Goal: Ask a question: Seek information or help from site administrators or community

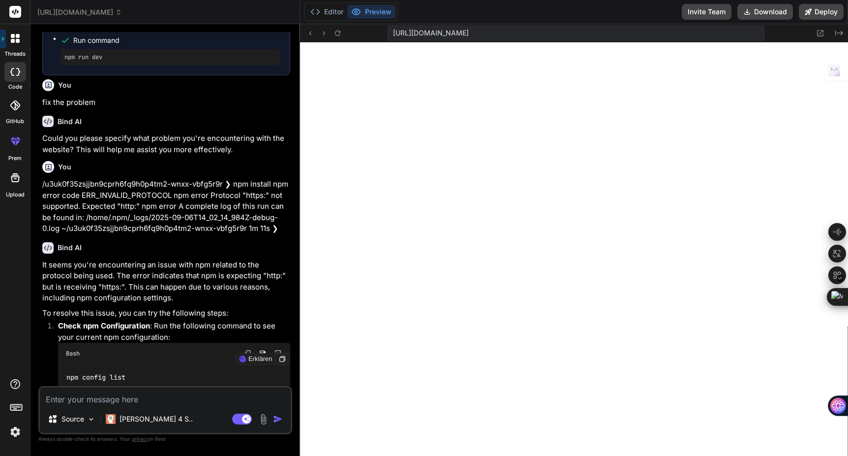
click at [89, 396] on textarea at bounding box center [165, 396] width 251 height 18
type textarea "d"
type textarea "x"
type textarea "da"
type textarea "x"
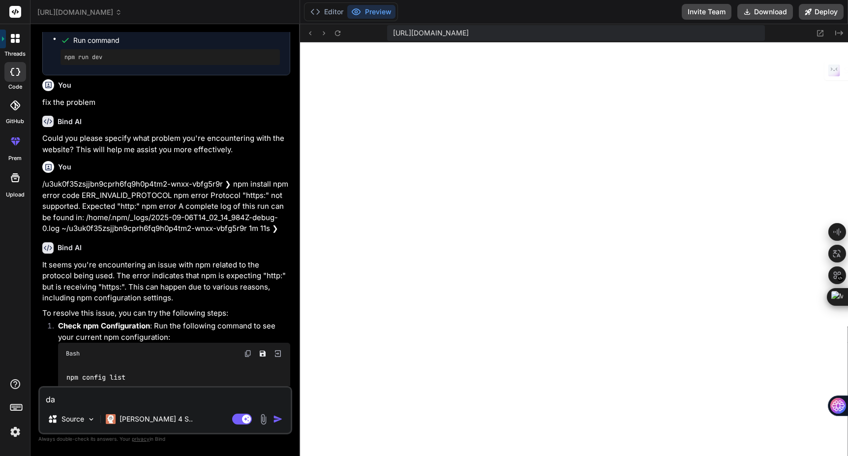
type textarea "das"
type textarea "x"
type textarea "das"
type textarea "x"
type textarea "das d"
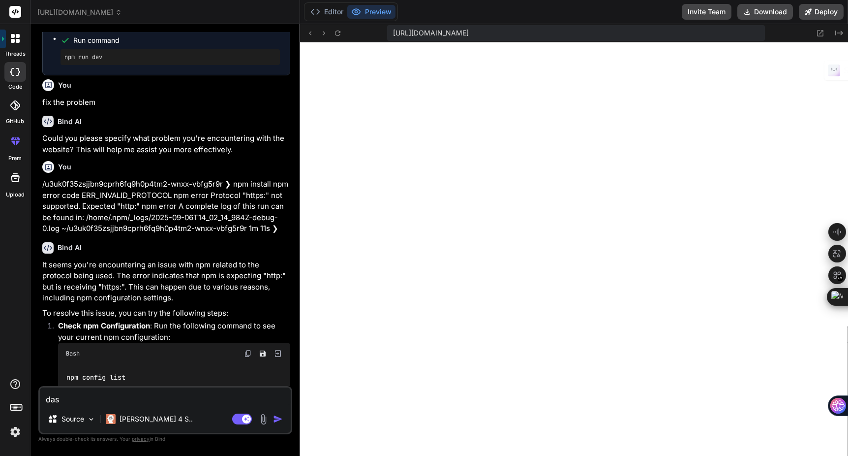
type textarea "x"
type textarea "das de"
type textarea "x"
type textarea "das des"
type textarea "x"
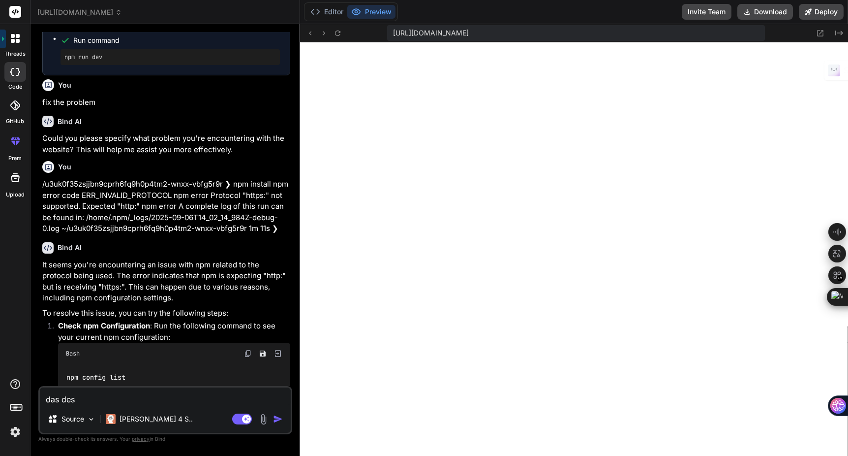
type textarea "das desi"
type textarea "x"
type textarea "das desig"
type textarea "x"
type textarea "das desig"
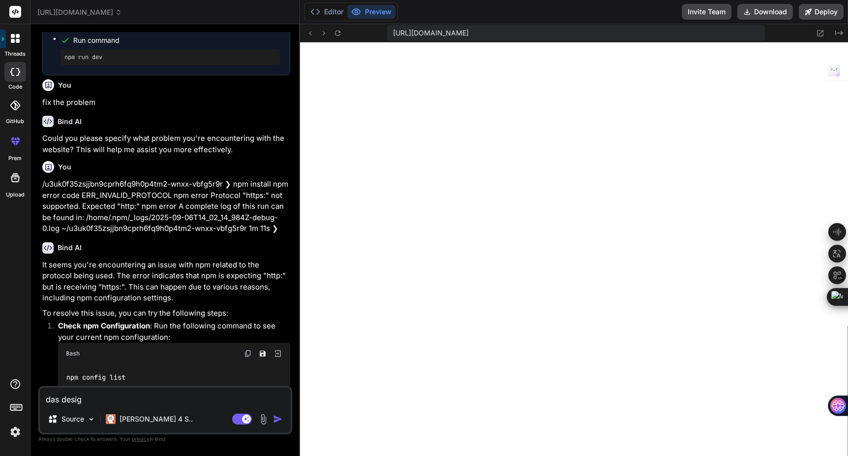
type textarea "x"
type textarea "das desig"
type textarea "x"
type textarea "das design"
type textarea "x"
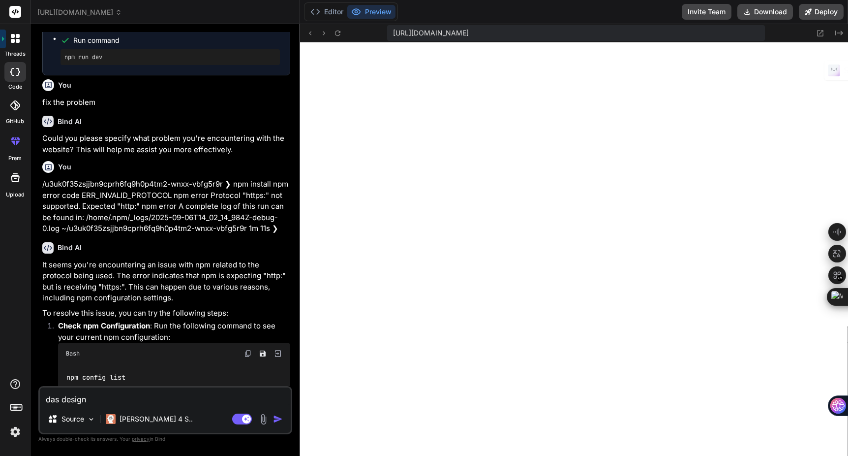
type textarea "das design"
type textarea "x"
type textarea "das design s"
type textarea "x"
type textarea "das design so"
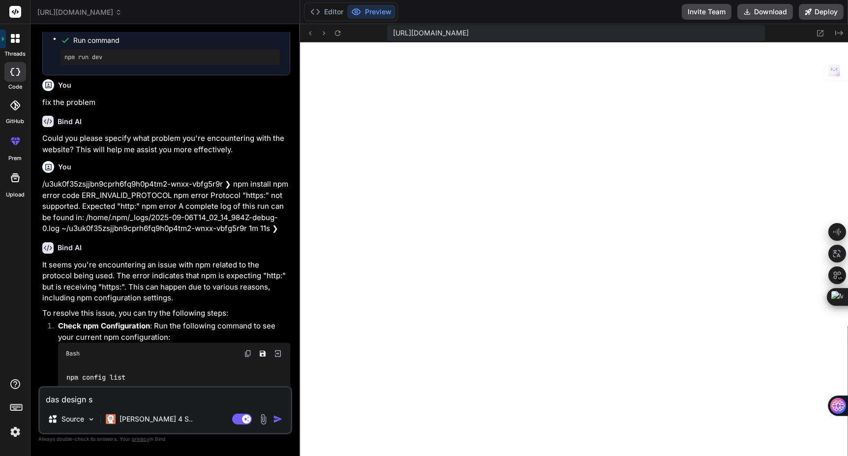
type textarea "x"
type textarea "das design sol"
type textarea "x"
type textarea "das design soll"
type textarea "x"
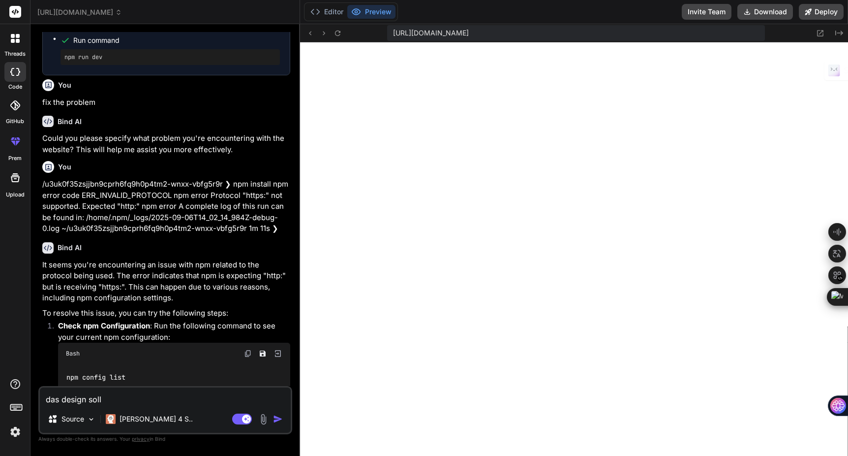
type textarea "das design soll"
type textarea "x"
type textarea "das design soll m"
type textarea "x"
type textarea "das design soll mo"
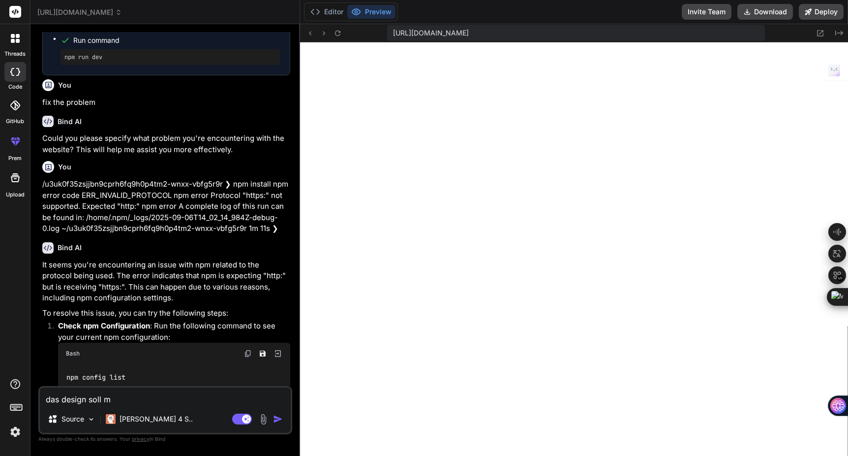
type textarea "x"
type textarea "das design soll mod"
type textarea "x"
type textarea "das design soll mode"
type textarea "x"
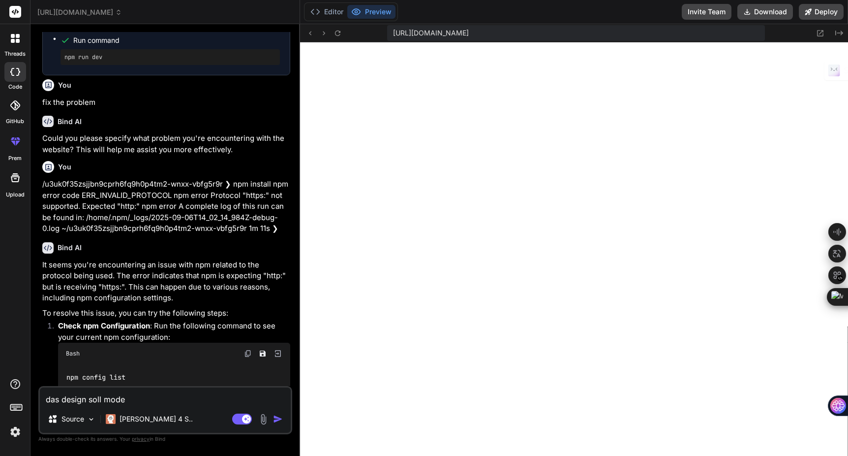
type textarea "das design soll moder"
type textarea "x"
type textarea "das design soll modern"
type textarea "x"
type textarea "das design soll modern"
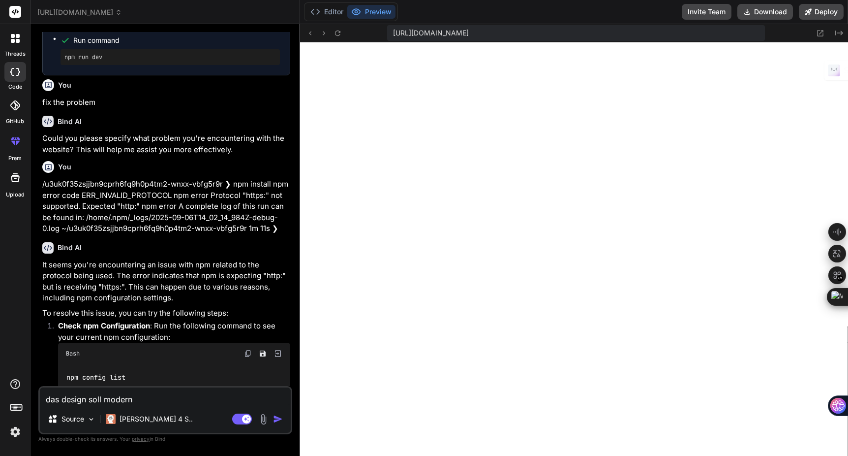
type textarea "x"
type textarea "das design soll modern u"
type textarea "x"
type textarea "das design soll modern un"
type textarea "x"
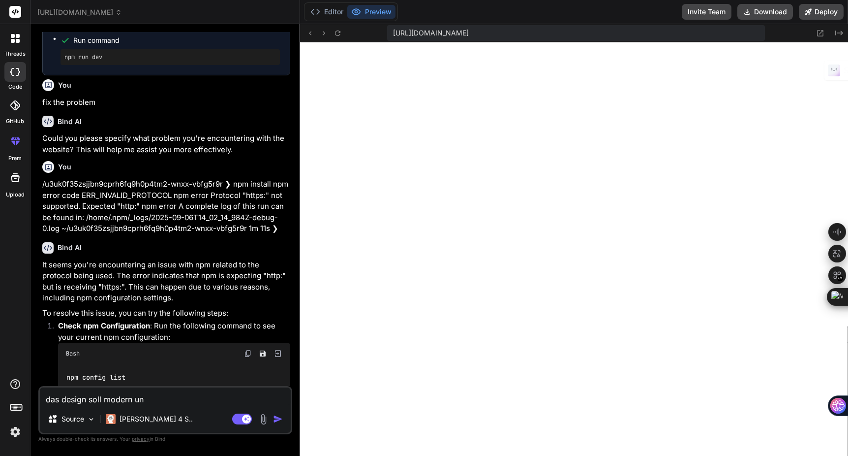
type textarea "das design soll modern und"
type textarea "x"
type textarea "das design soll modern und"
type textarea "x"
type textarea "das design soll modern und m"
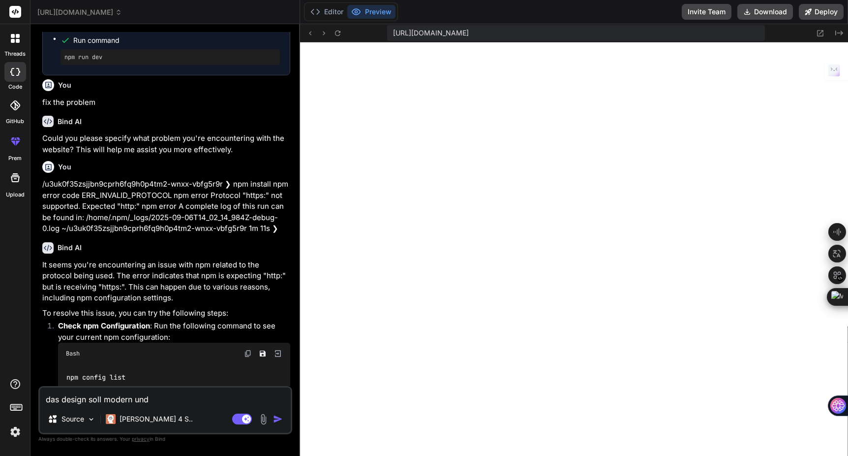
type textarea "x"
type textarea "das design soll modern und mi"
type textarea "x"
type textarea "das design soll modern und mit"
type textarea "x"
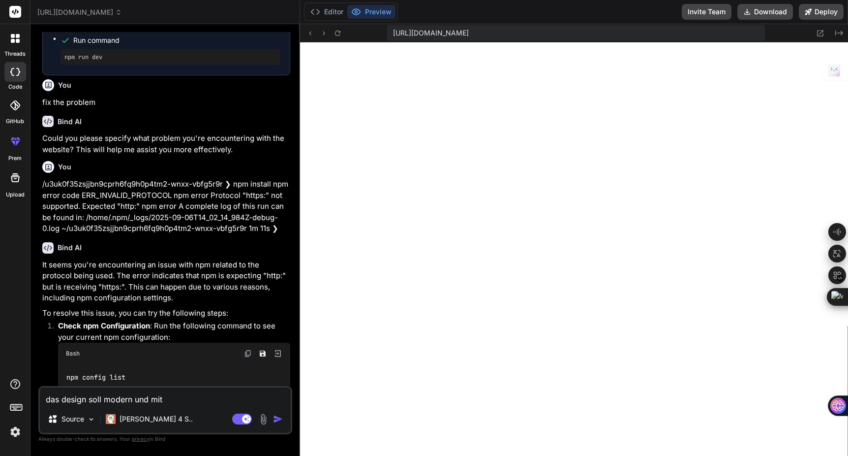
type textarea "das design soll modern und mit"
type textarea "x"
type textarea "das design soll modern und mit c"
type textarea "x"
type textarea "das design soll modern und mit cc"
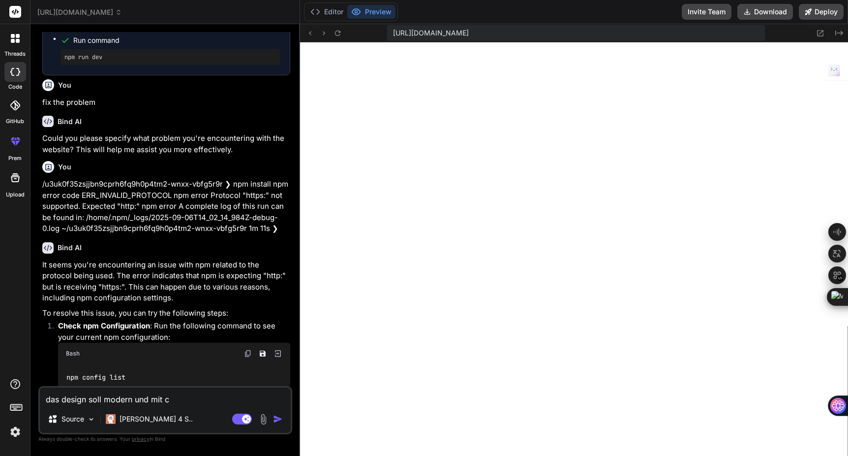
type textarea "x"
type textarea "das design soll modern und mit c"
type textarea "x"
type textarea "das design soll modern und mit cs"
type textarea "x"
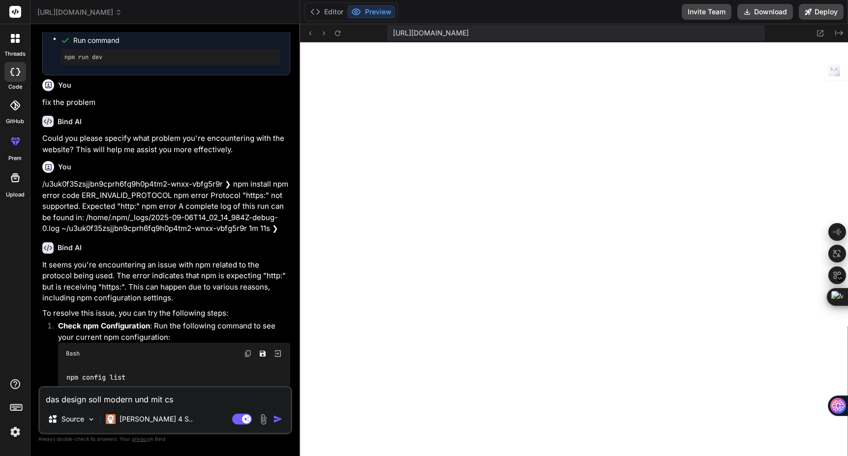
type textarea "das design soll modern und mit css"
type textarea "x"
type textarea "das design soll modern und mit css"
type textarea "x"
type textarea "das design soll modern und mit css s"
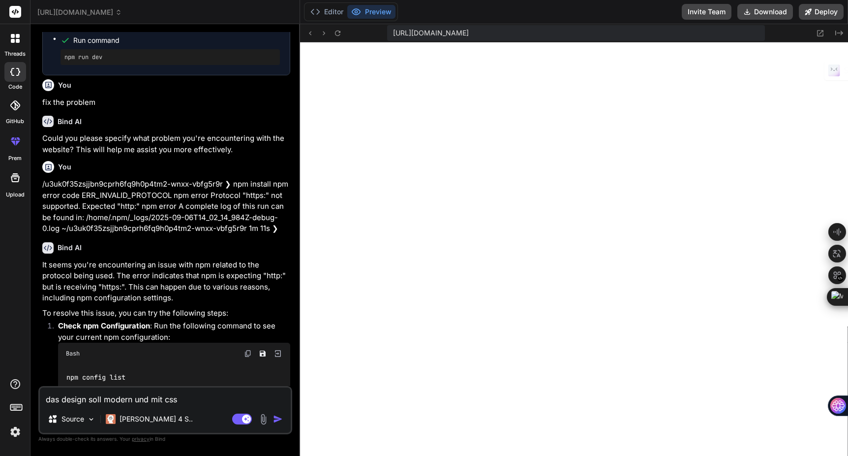
type textarea "x"
type textarea "das design soll modern und mit css se"
type textarea "x"
type textarea "das design soll modern und mit css sei"
type textarea "x"
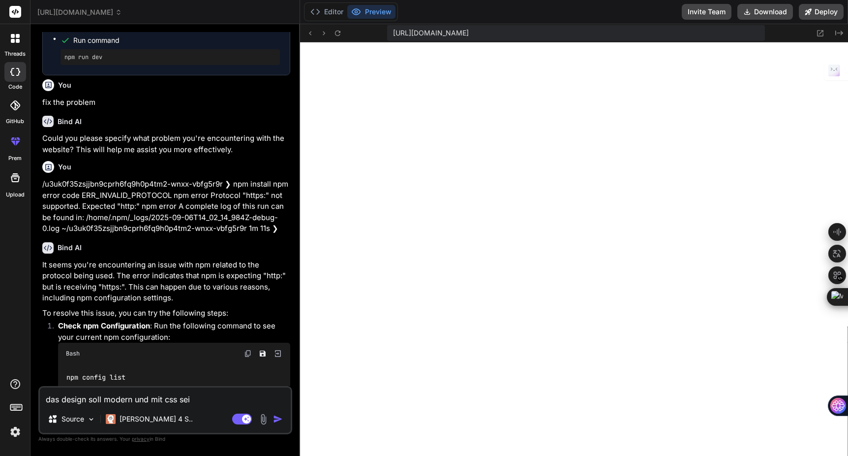
type textarea "das design soll modern und mit css sein"
type textarea "x"
type textarea "das design soll modern und mit css sein,"
type textarea "x"
type textarea "das design soll modern und mit css sein,"
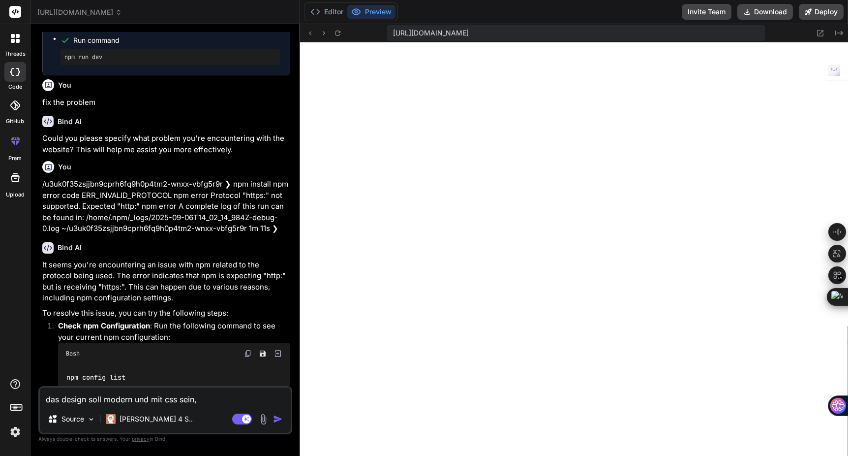
type textarea "x"
type textarea "das design soll modern und mit css sein, g"
type textarea "x"
type textarea "das design soll modern und mit css sein, gl"
type textarea "x"
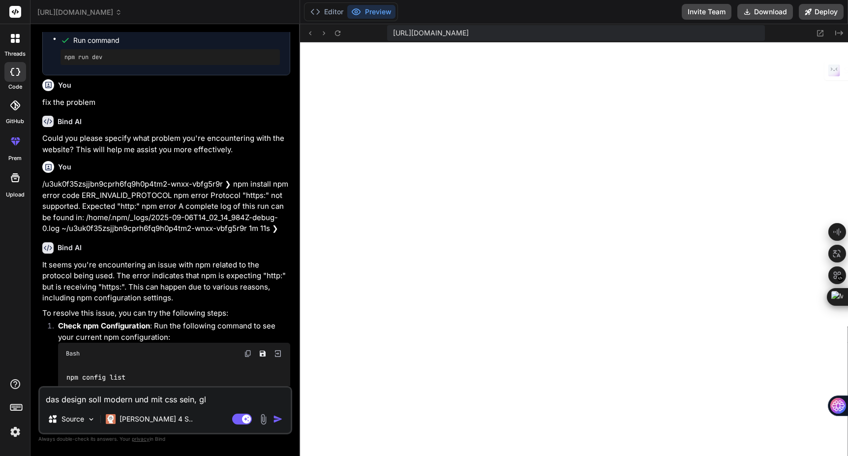
type textarea "das design soll modern und mit css sein, glä"
type textarea "x"
type textarea "das design soll modern und mit css sein, gläs"
type textarea "x"
type textarea "das design soll modern und mit css sein, [PERSON_NAME]"
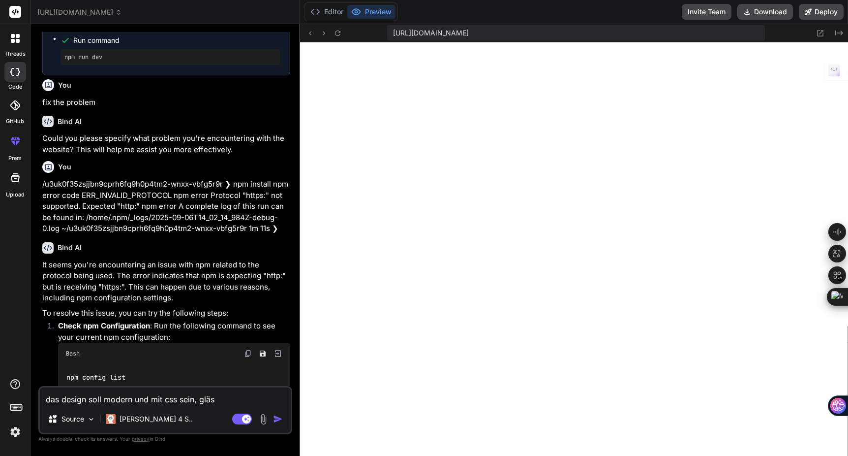
type textarea "x"
type textarea "das design soll modern und mit css sein, [PERSON_NAME]"
type textarea "x"
type textarea "das design soll modern und mit css sein, gläsern"
type textarea "x"
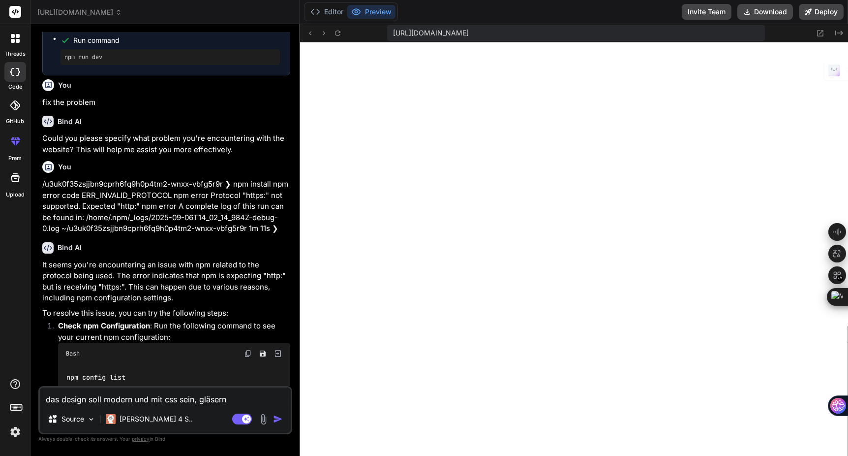
type textarea "das design soll modern und mit css sein, gläserne"
type textarea "x"
type textarea "das design soll modern und mit css sein, gläsernes"
type textarea "x"
type textarea "das design soll modern und mit css sein, gläsernes"
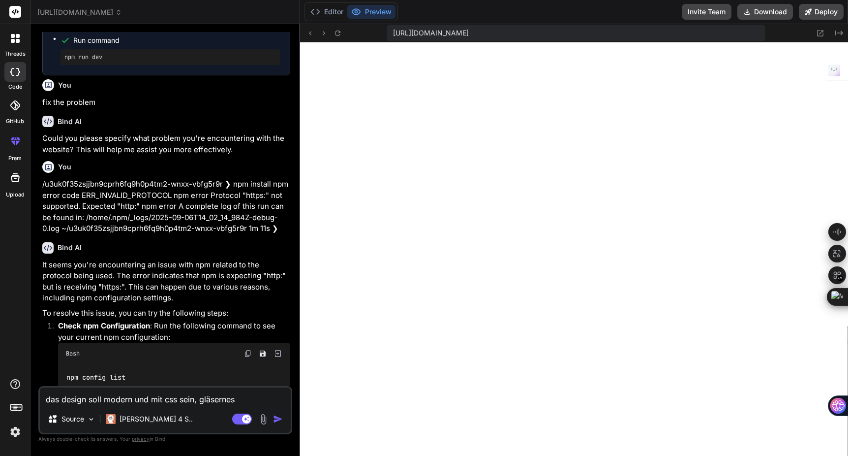
type textarea "x"
type textarea "das design soll modern und mit css sein, gläsernes d"
type textarea "x"
type textarea "das design soll modern und mit css sein, gläsernes de"
type textarea "x"
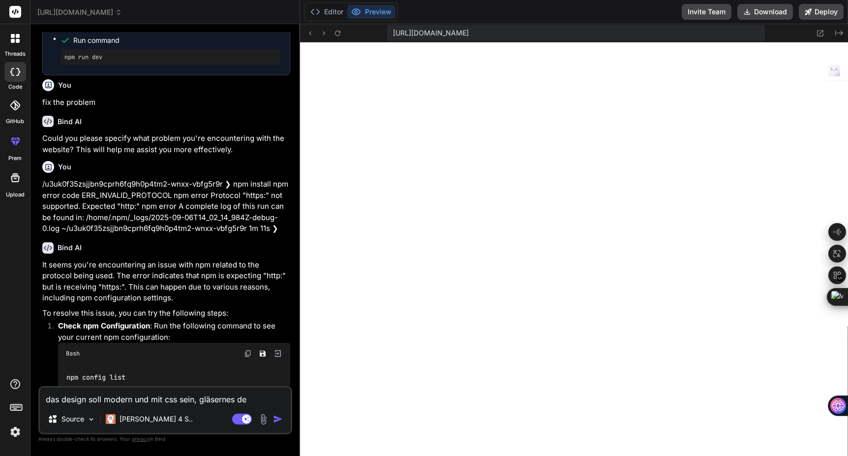
type textarea "das design soll modern und mit css sein, gläsernes des"
type textarea "x"
type textarea "das design soll modern und mit css sein, gläsernes desi"
type textarea "x"
type textarea "das design soll modern und mit css sein, gläsernes desig"
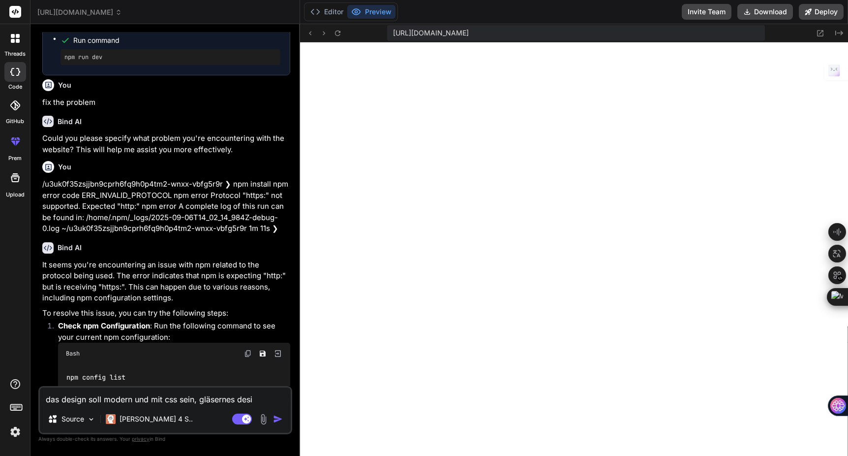
type textarea "x"
type textarea "das design soll modern und mit css sein, gläsernes design"
type textarea "x"
type textarea "das design soll modern und mit css sein, gläsernes design"
type textarea "x"
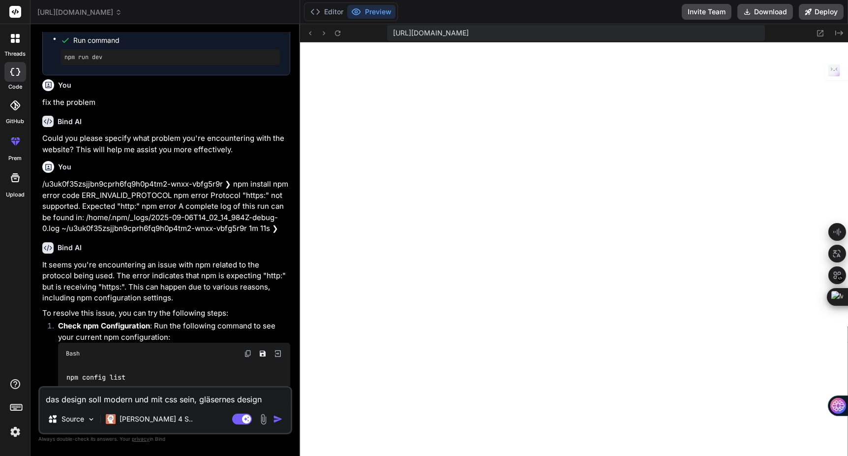
type textarea "das design soll modern und mit css sein, gläsernes design w"
type textarea "x"
type textarea "das design soll modern und mit css sein, gläsernes design wi"
type textarea "x"
type textarea "das design soll modern und mit css sein, gläsernes design wie"
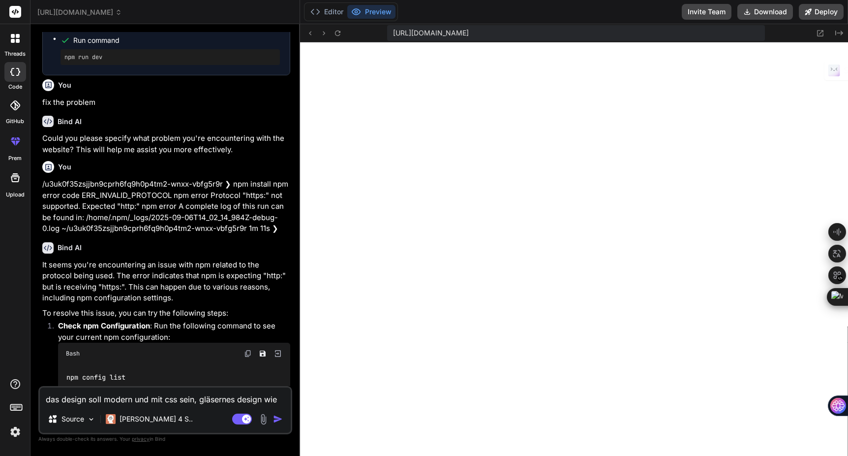
type textarea "x"
type textarea "das design soll modern und mit css sein, gläsernes design wie b"
type textarea "x"
type textarea "das design soll modern und mit css sein, gläsernes design wie be"
type textarea "x"
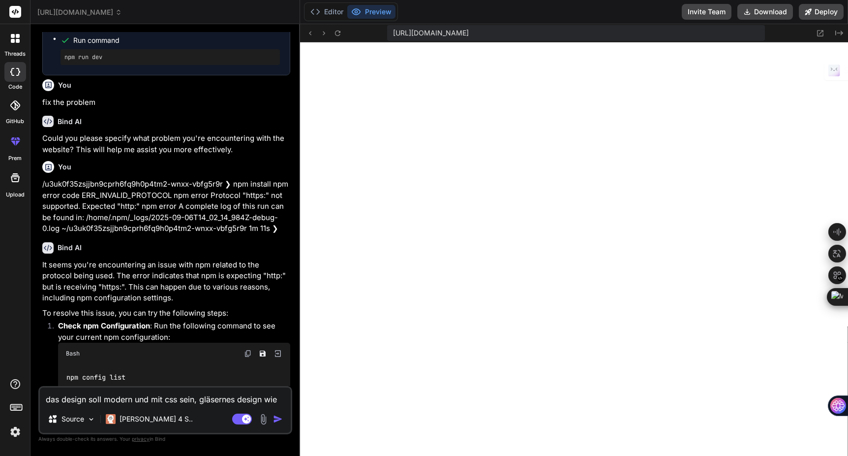
type textarea "das design soll modern und mit css sein, gläsernes design wie bei"
type textarea "x"
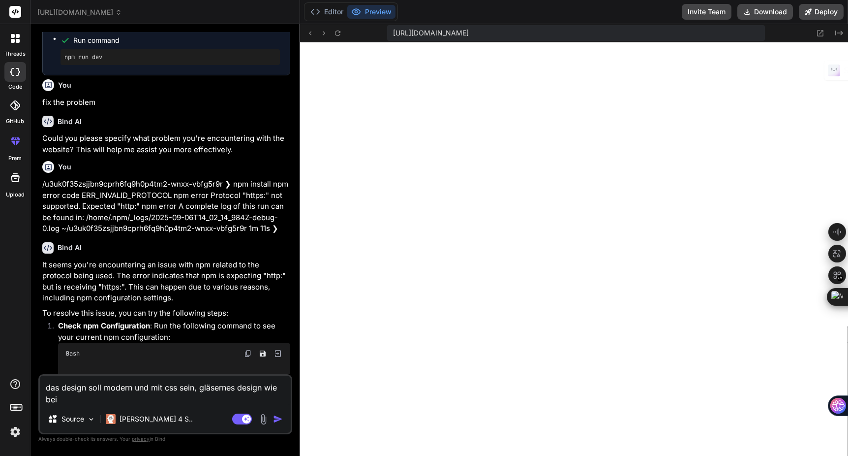
type textarea "das design soll modern und mit css sein, gläsernes design wie bei"
type textarea "x"
type textarea "das design soll modern und mit css sein, gläsernes design wie bei a"
type textarea "x"
type textarea "das design soll modern und mit css sein, gläsernes design wie bei ap"
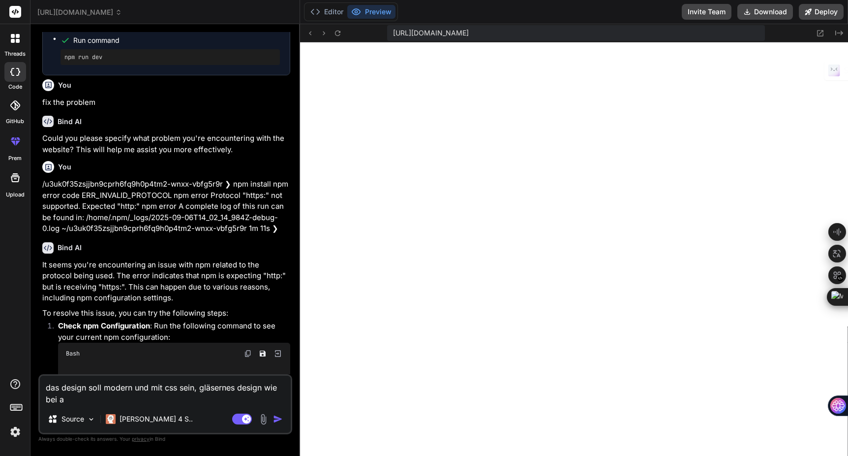
type textarea "x"
type textarea "das design soll modern und mit css sein, gläsernes design wie bei app"
type textarea "x"
type textarea "das design soll modern und mit css sein, gläsernes design wie bei appl"
type textarea "x"
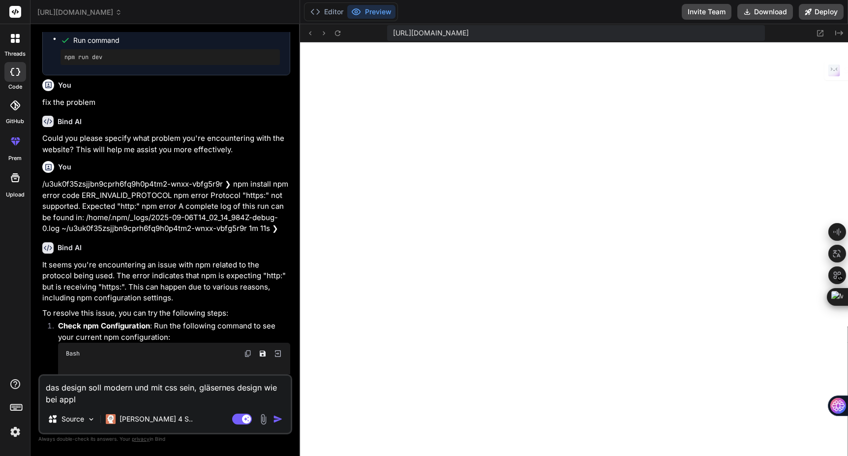
type textarea "das design soll modern und mit css sein, gläsernes design wie bei apple"
type textarea "x"
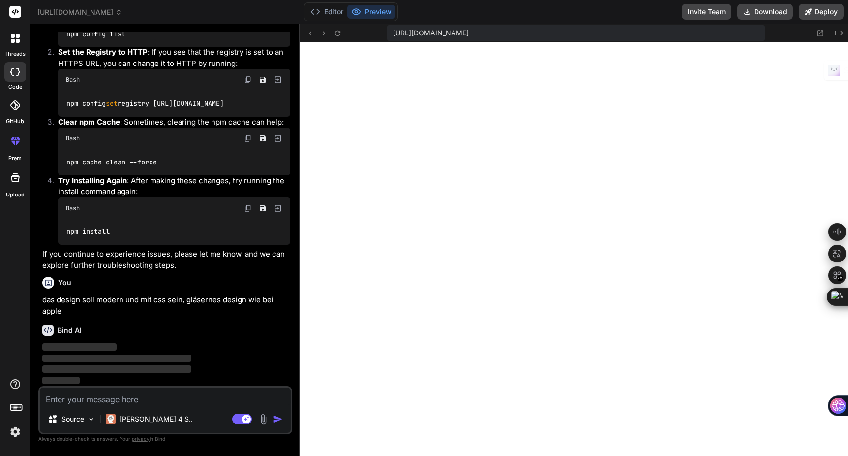
scroll to position [750, 0]
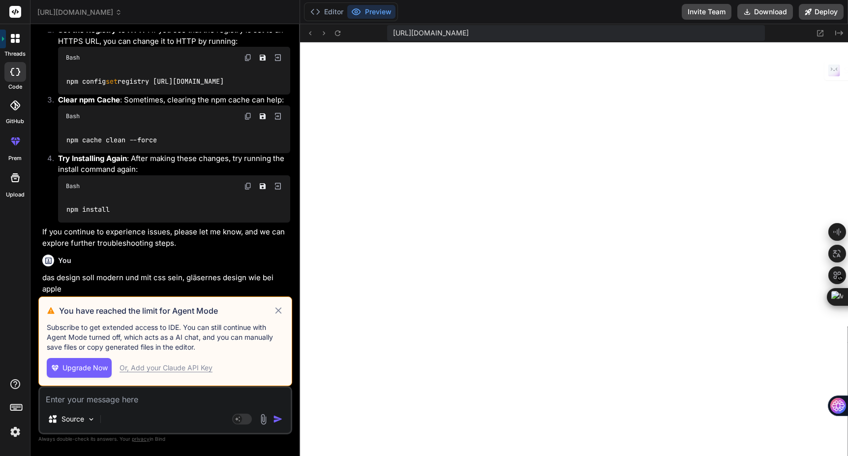
click at [279, 309] on icon at bounding box center [278, 311] width 11 height 12
type textarea "x"
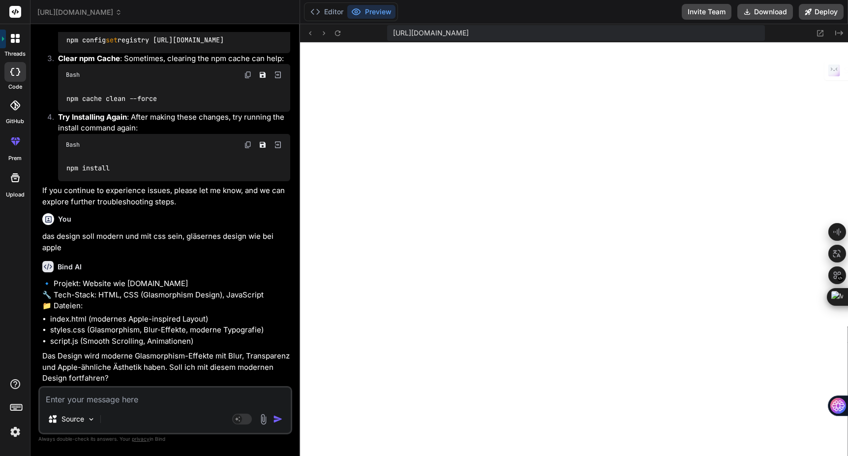
scroll to position [835, 0]
click at [114, 398] on textarea at bounding box center [165, 396] width 251 height 18
type textarea "j"
type textarea "x"
type textarea "ja"
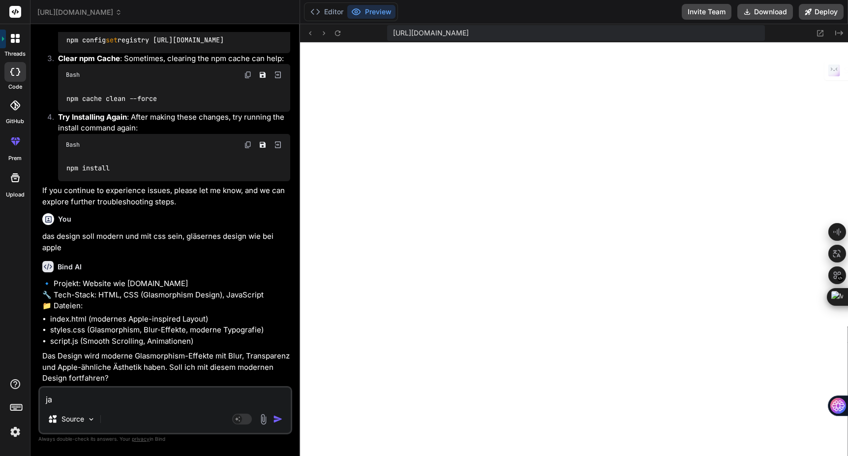
type textarea "x"
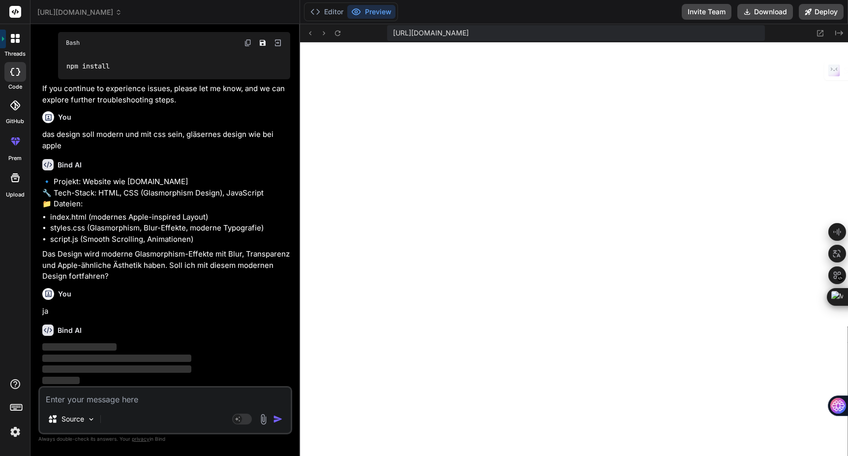
scroll to position [937, 0]
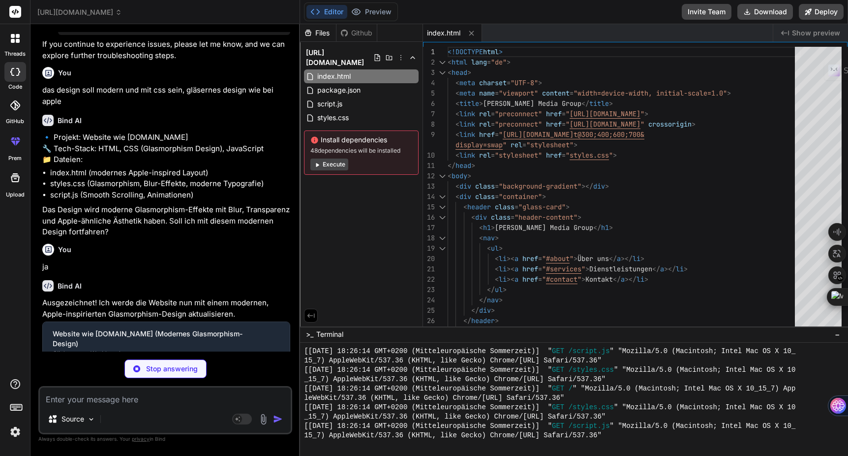
type textarea "x"
type textarea "} }"
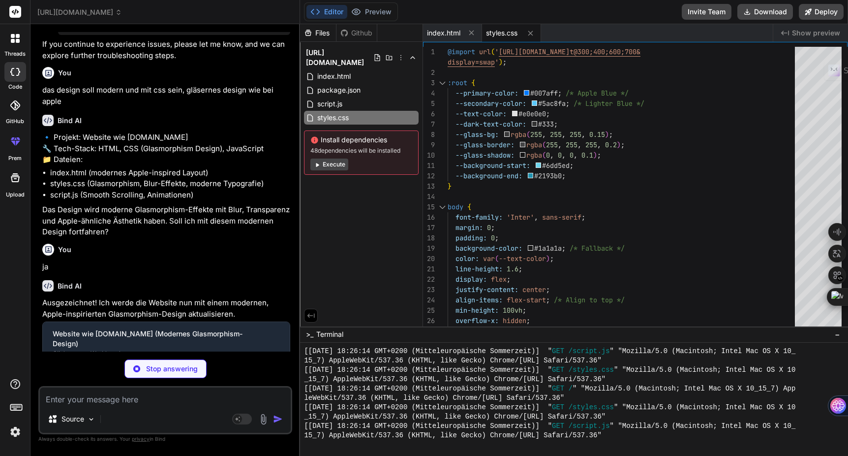
type textarea "x"
type textarea "} } else { // Default to first link if no hash const firstLink = document.query…"
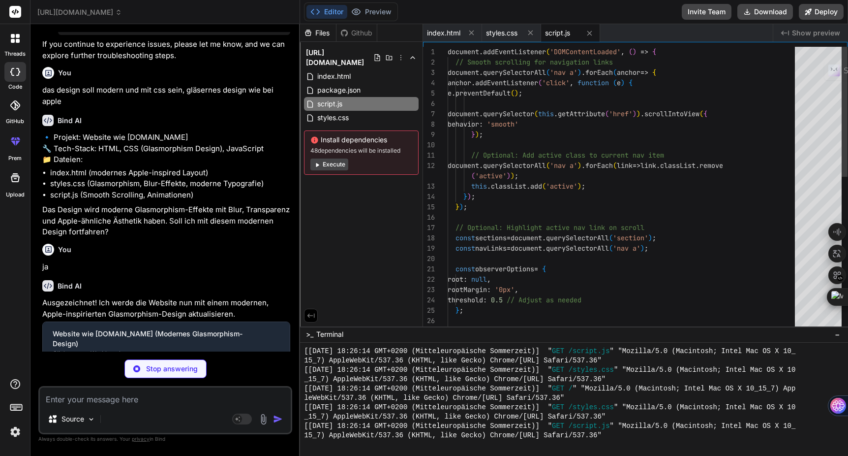
type textarea "x"
type textarea "{ "name": "[PERSON_NAME]-media-group-website", "scripts": { "dev": "http-server…"
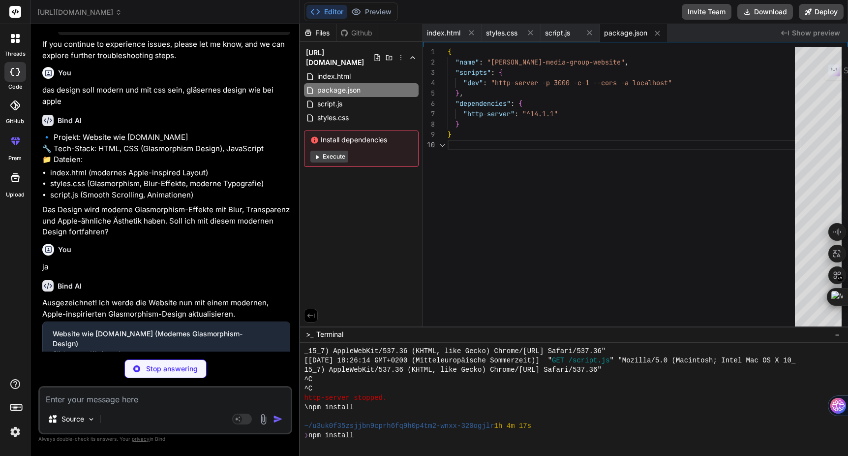
scroll to position [1533, 0]
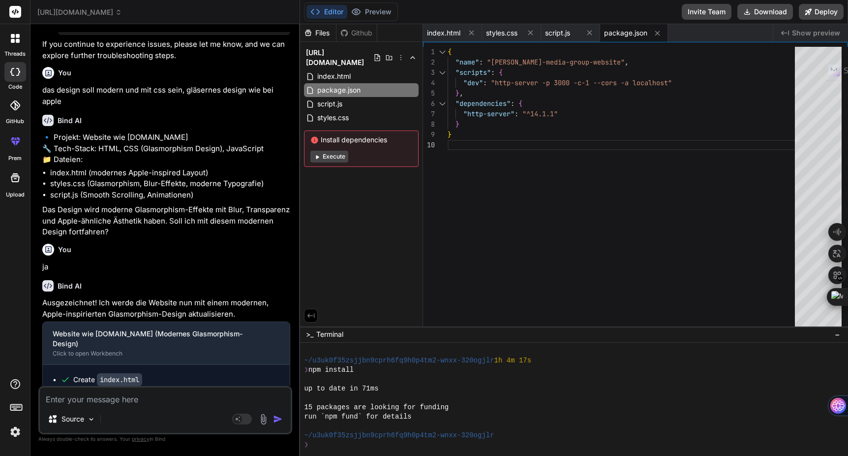
type textarea "x"
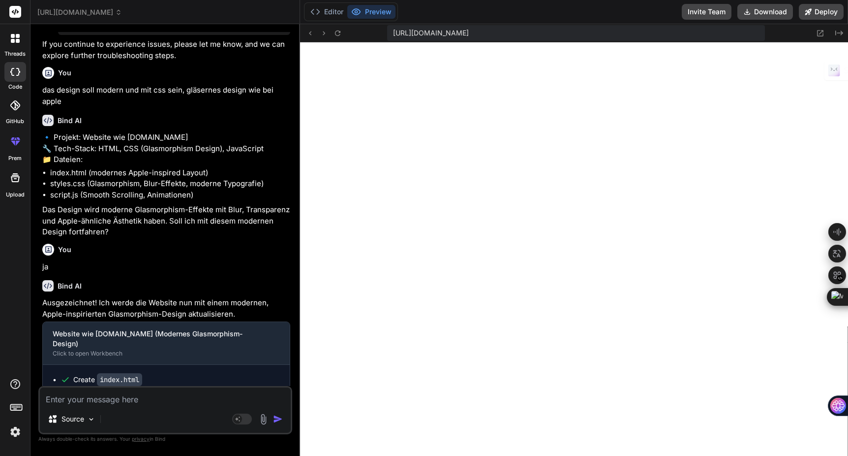
scroll to position [1917, 0]
click at [165, 401] on textarea at bounding box center [165, 396] width 251 height 18
type textarea "e"
type textarea "x"
type textarea "er"
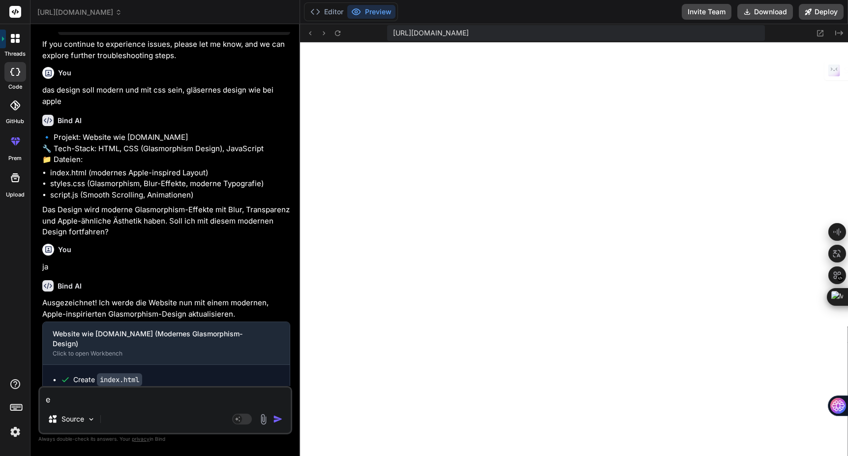
type textarea "x"
type textarea "ers"
type textarea "x"
type textarea "erst"
type textarea "x"
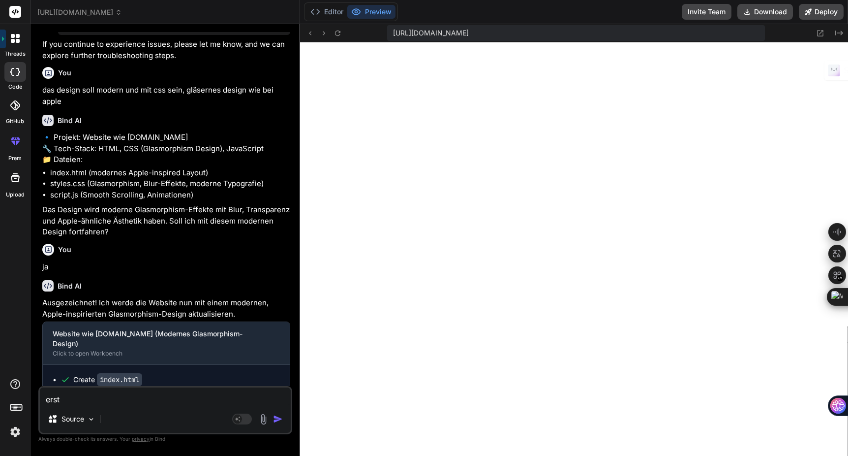
type textarea "erste"
type textarea "x"
type textarea "erstel"
type textarea "x"
type textarea "erstell"
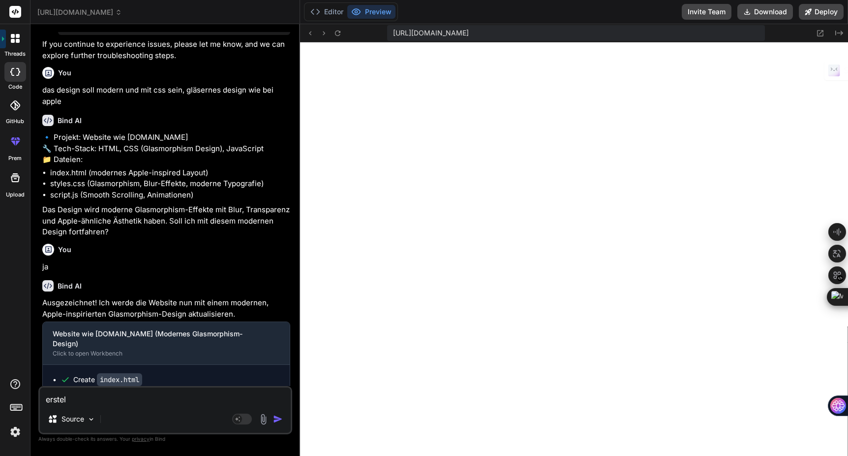
type textarea "x"
type textarea "erstelle"
type textarea "x"
type textarea "erstelle"
type textarea "x"
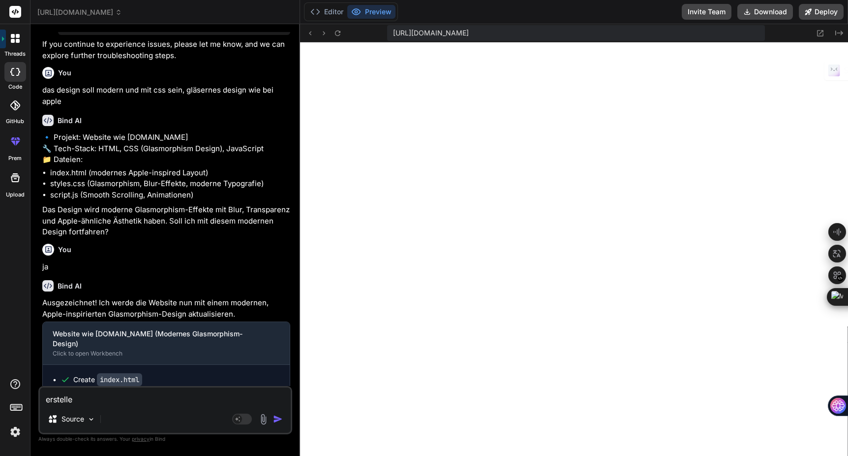
type textarea "erstelle a"
type textarea "x"
type textarea "erstelle al"
type textarea "x"
type textarea "erstelle all"
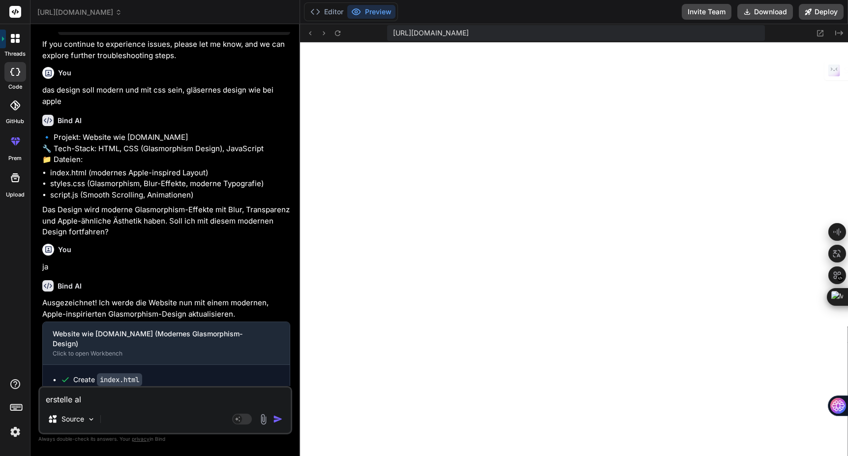
type textarea "x"
type textarea "erstelle alle"
type textarea "x"
type textarea "erstelle alle"
type textarea "x"
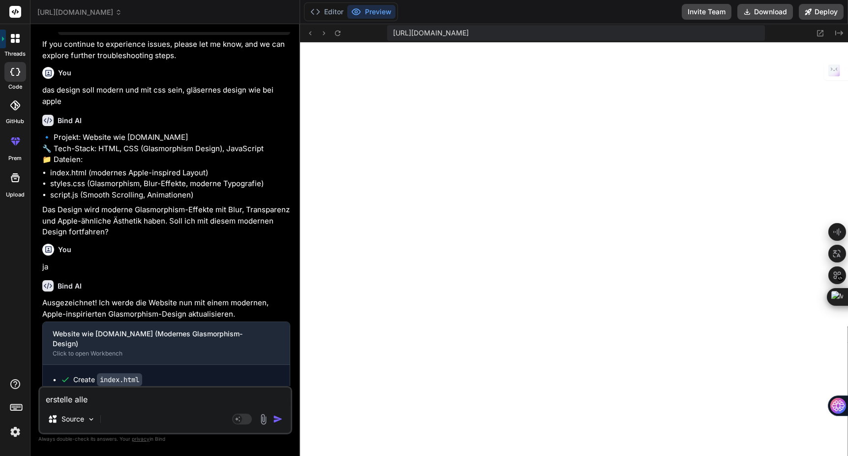
type textarea "erstelle alle u"
type textarea "x"
type textarea "erstelle alle un"
type textarea "x"
type textarea "erstelle alle unt"
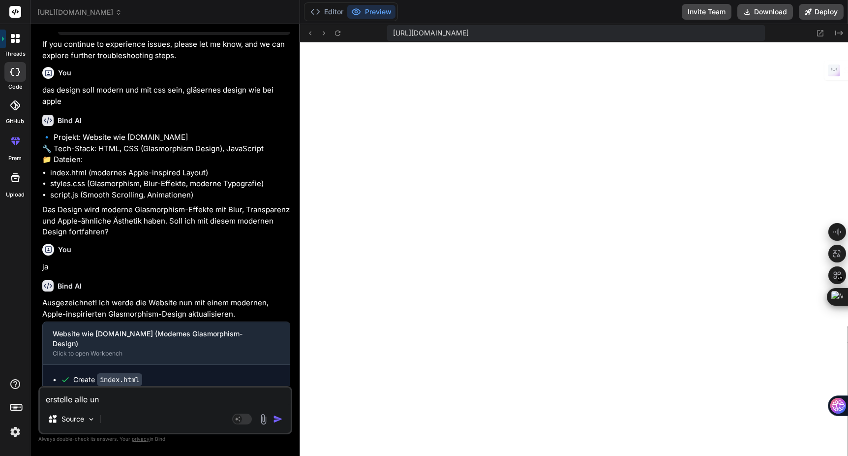
type textarea "x"
type textarea "erstelle alle unte"
type textarea "x"
type textarea "erstelle alle unter"
type textarea "x"
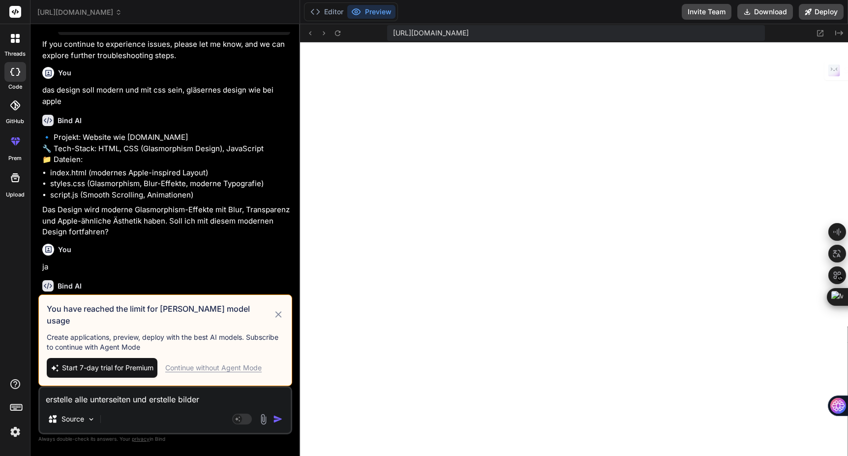
click at [195, 366] on div "Continue without Agent Mode" at bounding box center [213, 368] width 96 height 10
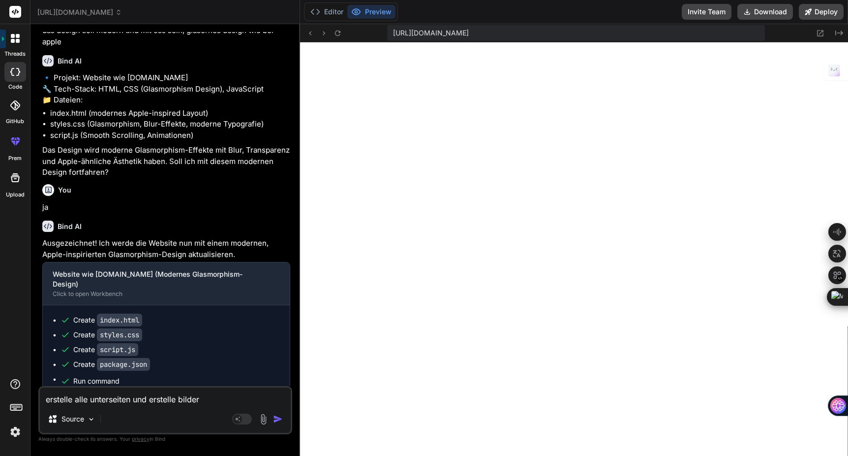
scroll to position [1108, 0]
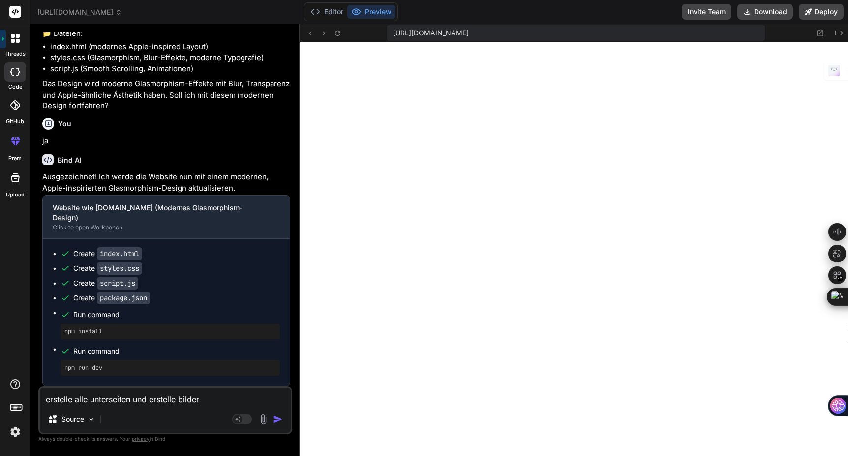
click at [276, 419] on img "button" at bounding box center [278, 419] width 10 height 10
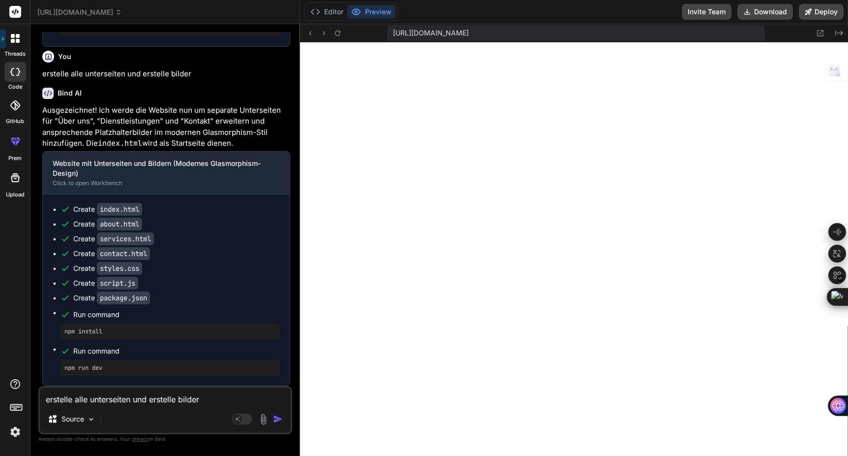
scroll to position [1446, 0]
